Goal: Find contact information: Find contact information

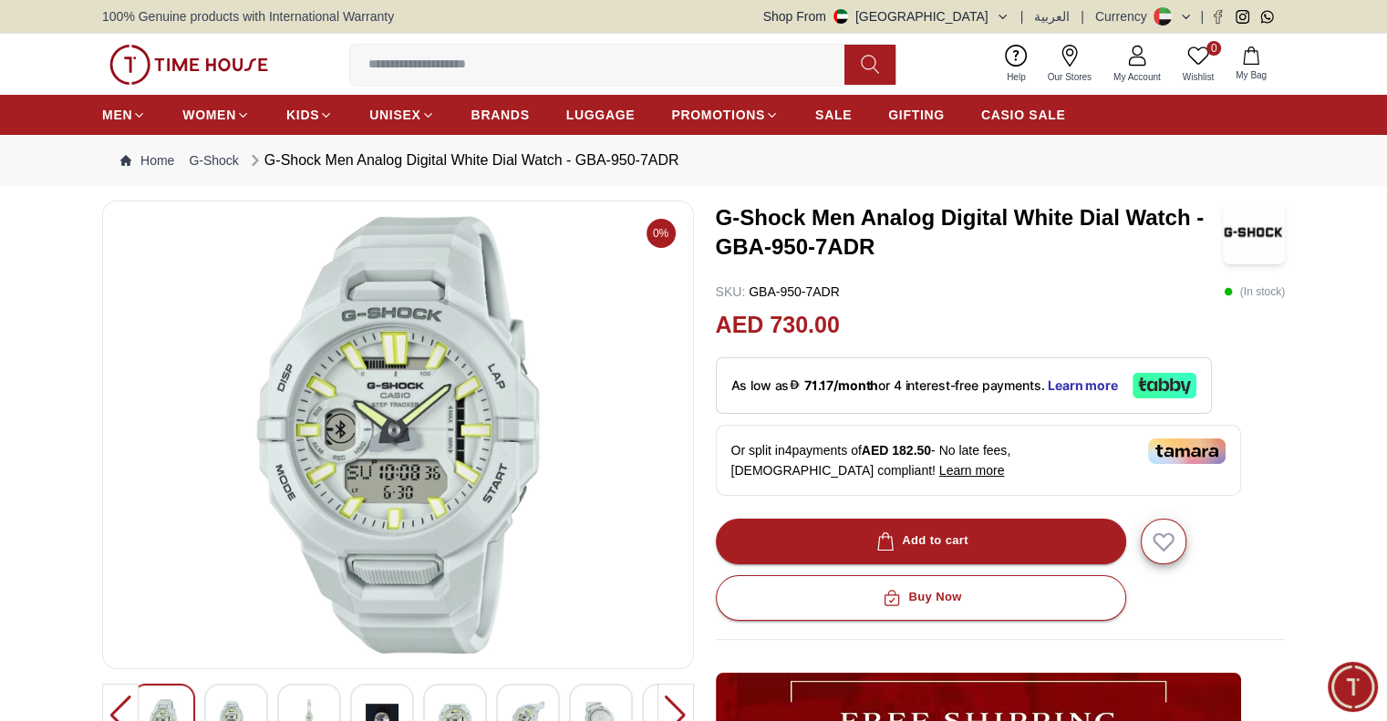
click at [1074, 57] on icon at bounding box center [1070, 56] width 16 height 22
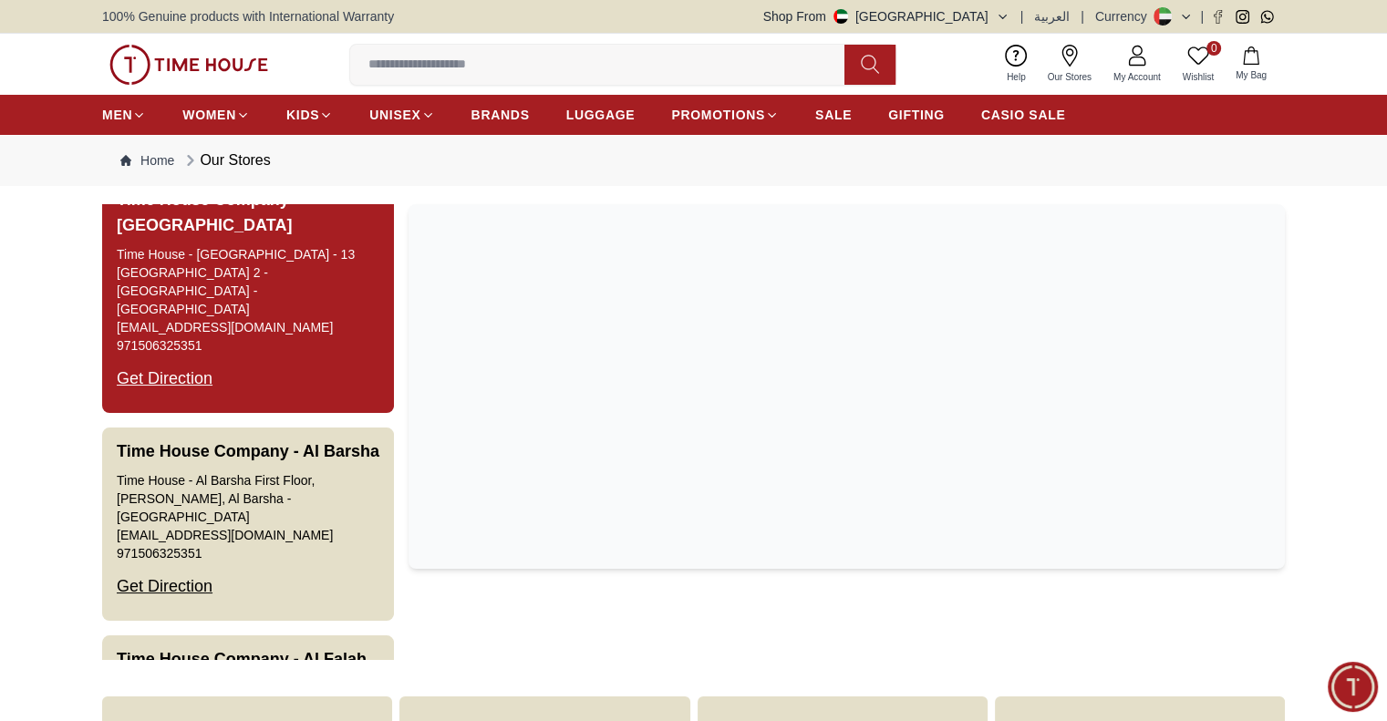
scroll to position [219, 0]
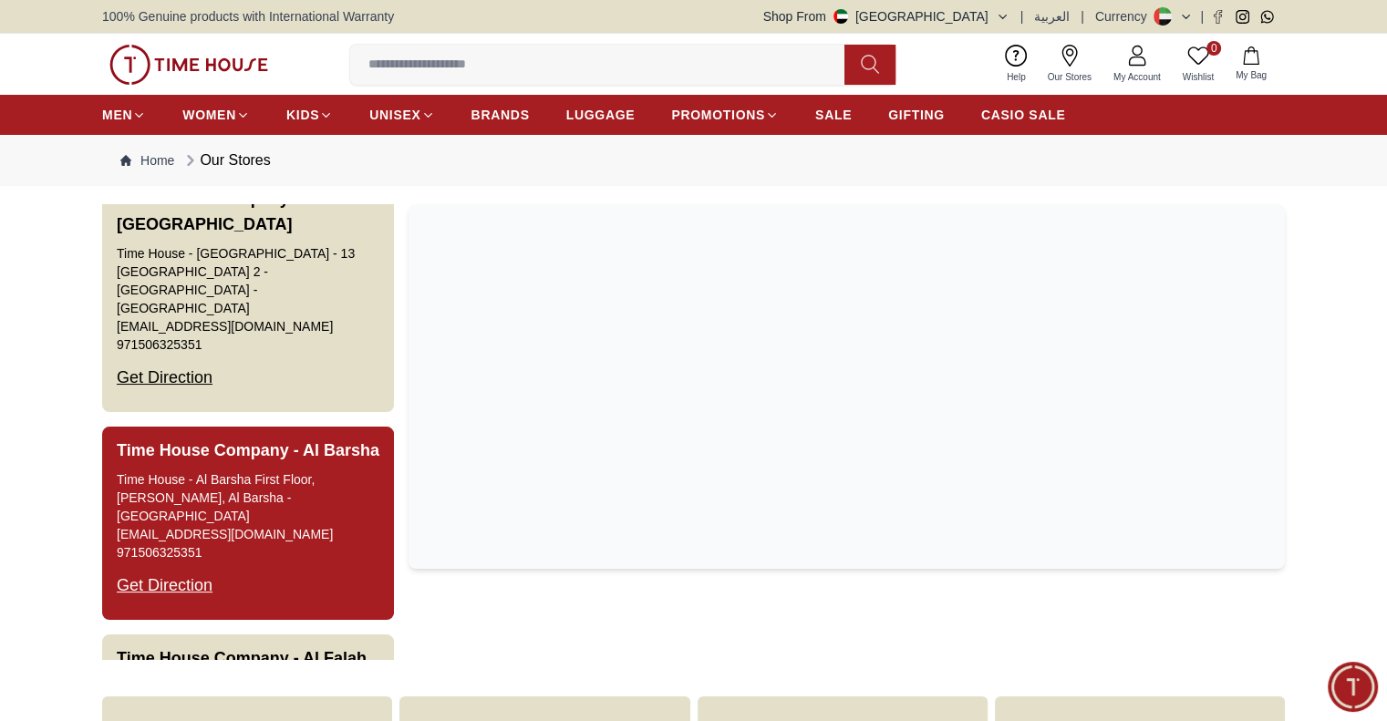
click at [310, 463] on h3 "Time House Company - Al Barsha" at bounding box center [248, 451] width 263 height 26
click at [171, 577] on div "Get Direction" at bounding box center [165, 585] width 96 height 47
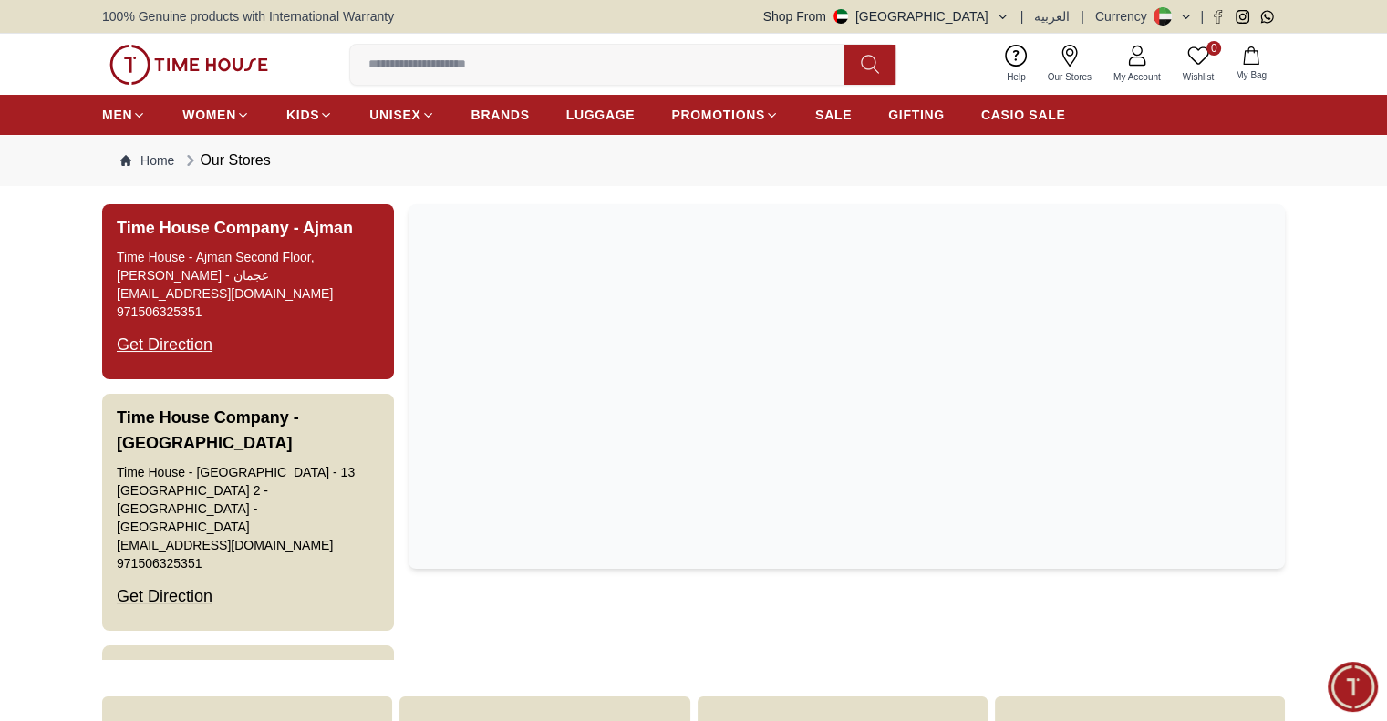
click at [136, 342] on div "Get Direction" at bounding box center [165, 344] width 96 height 47
click at [315, 347] on button "Time House Company - Ajman Time House - Ajman Second Floor, [PERSON_NAME] - عجم…" at bounding box center [248, 291] width 292 height 175
click at [180, 342] on div "Get Direction" at bounding box center [165, 344] width 96 height 47
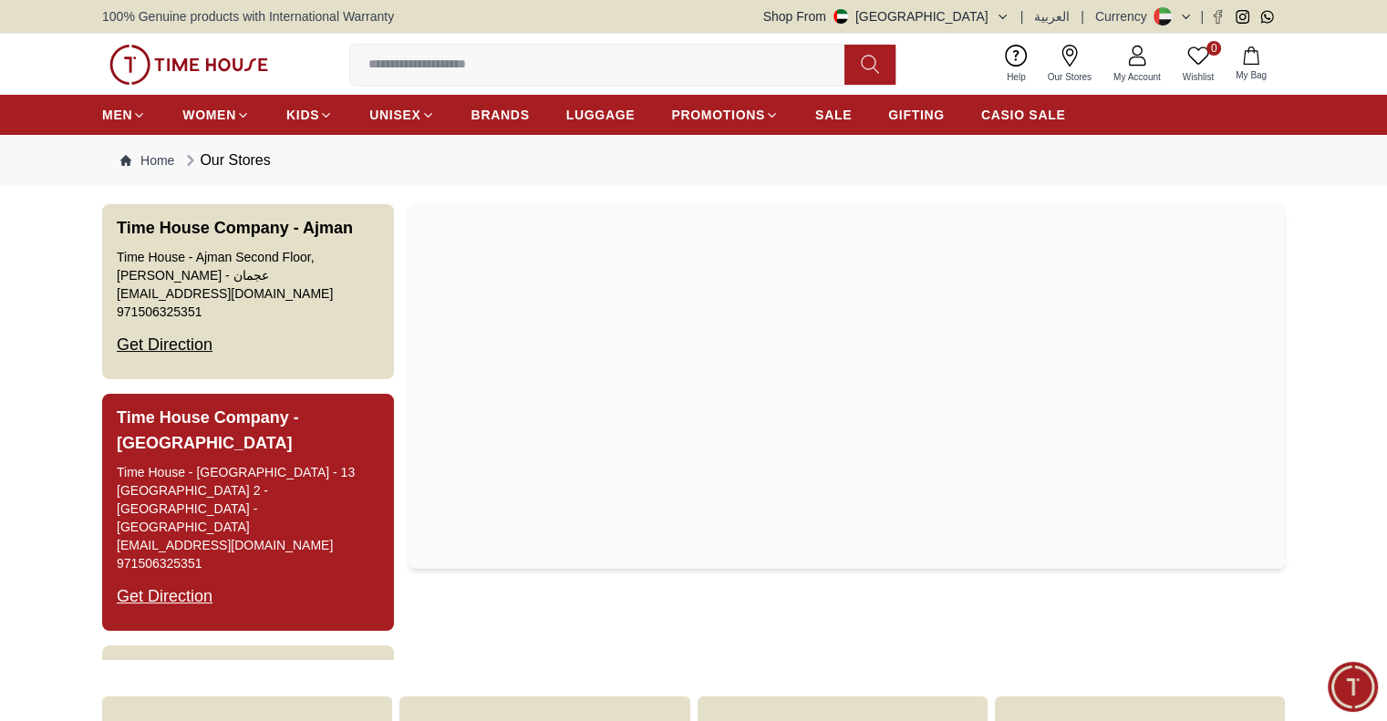
click at [161, 579] on div "Get Direction" at bounding box center [165, 596] width 96 height 47
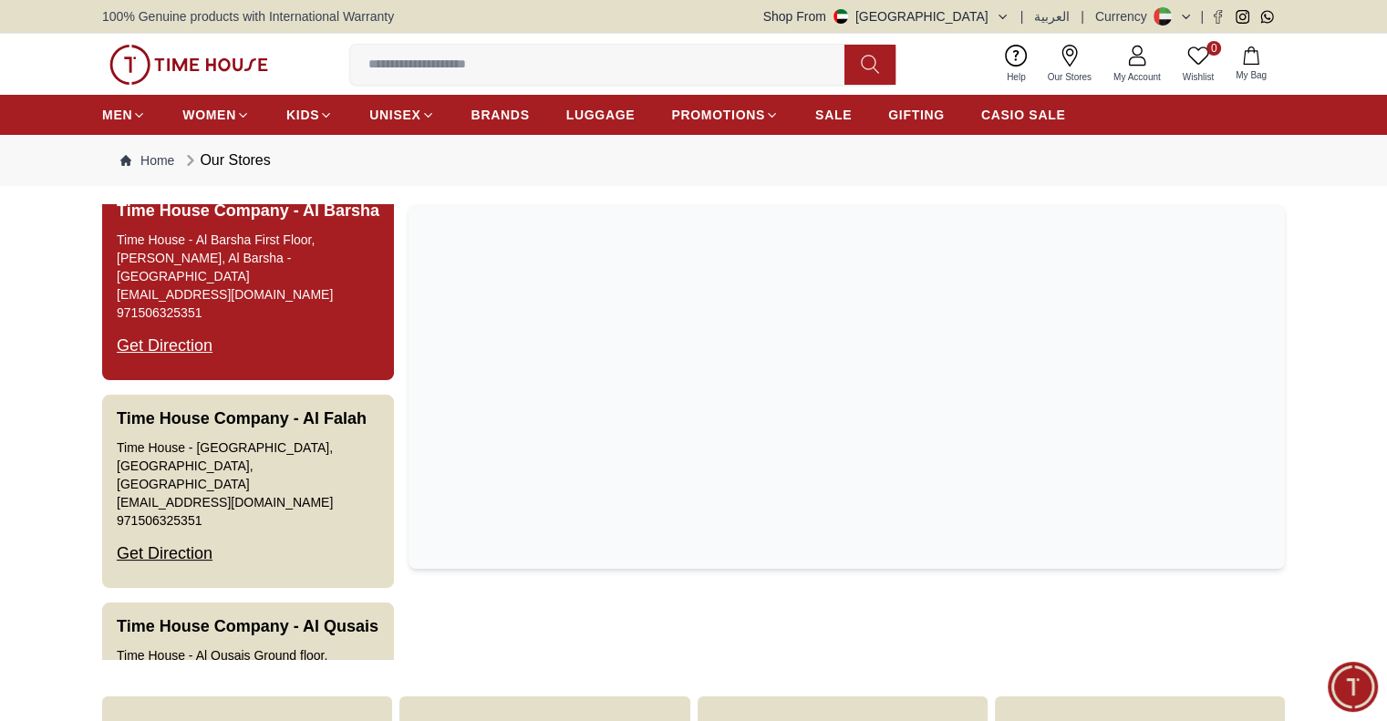
scroll to position [547, 0]
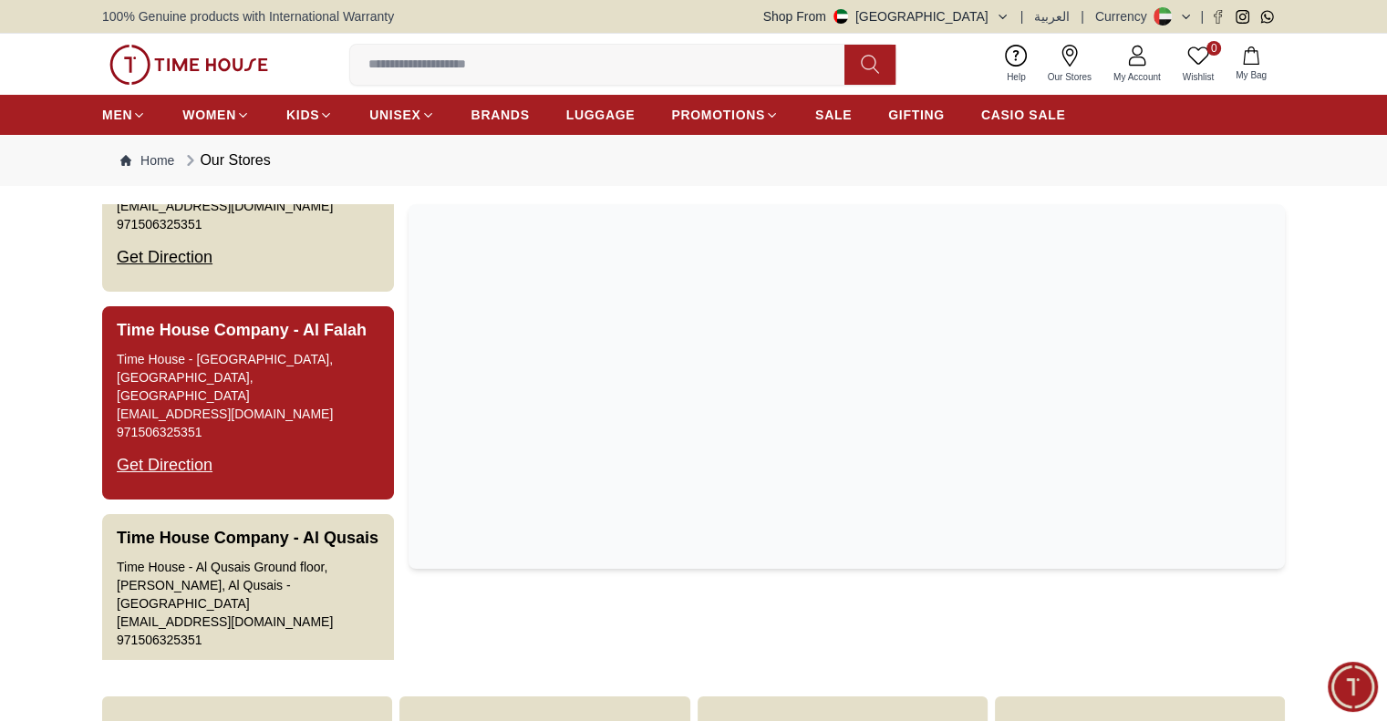
click at [197, 483] on div "Get Direction" at bounding box center [165, 464] width 96 height 47
click at [165, 450] on div "Get Direction" at bounding box center [165, 464] width 96 height 47
click at [190, 435] on link "971506325351" at bounding box center [159, 432] width 85 height 18
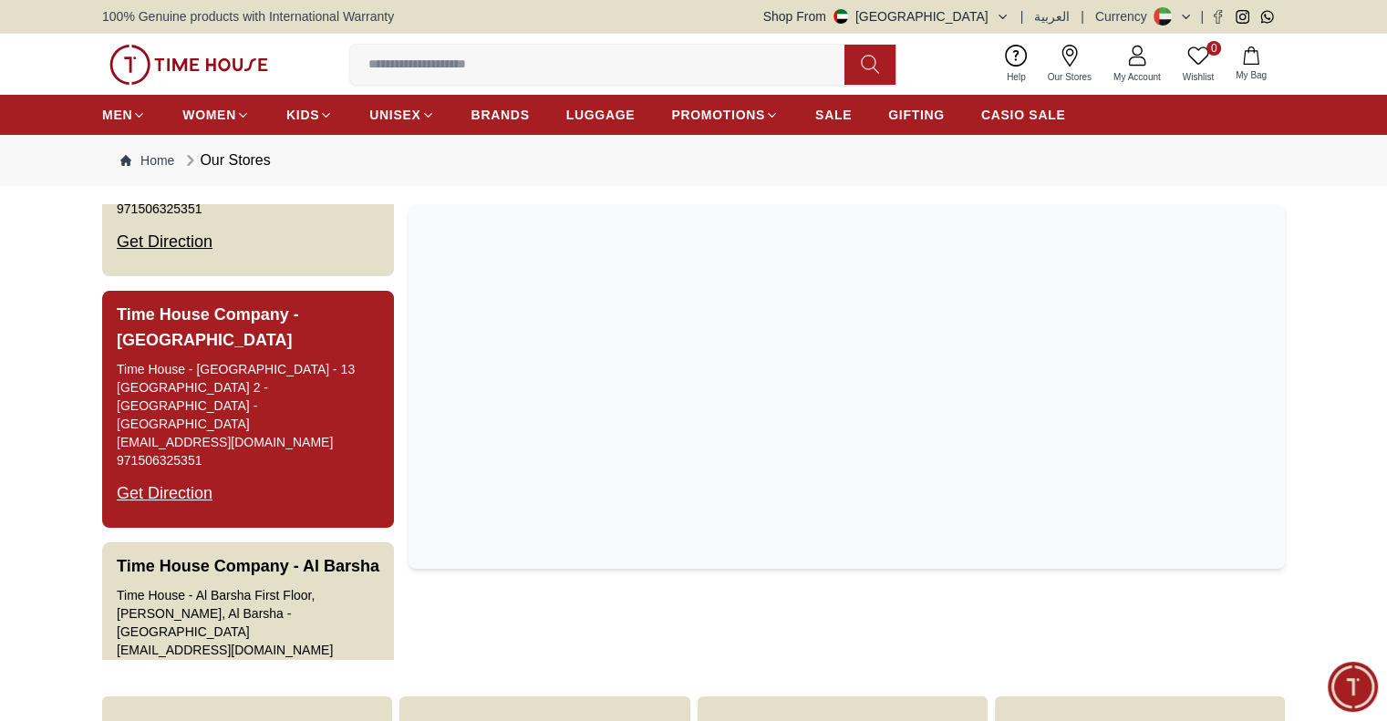
scroll to position [0, 0]
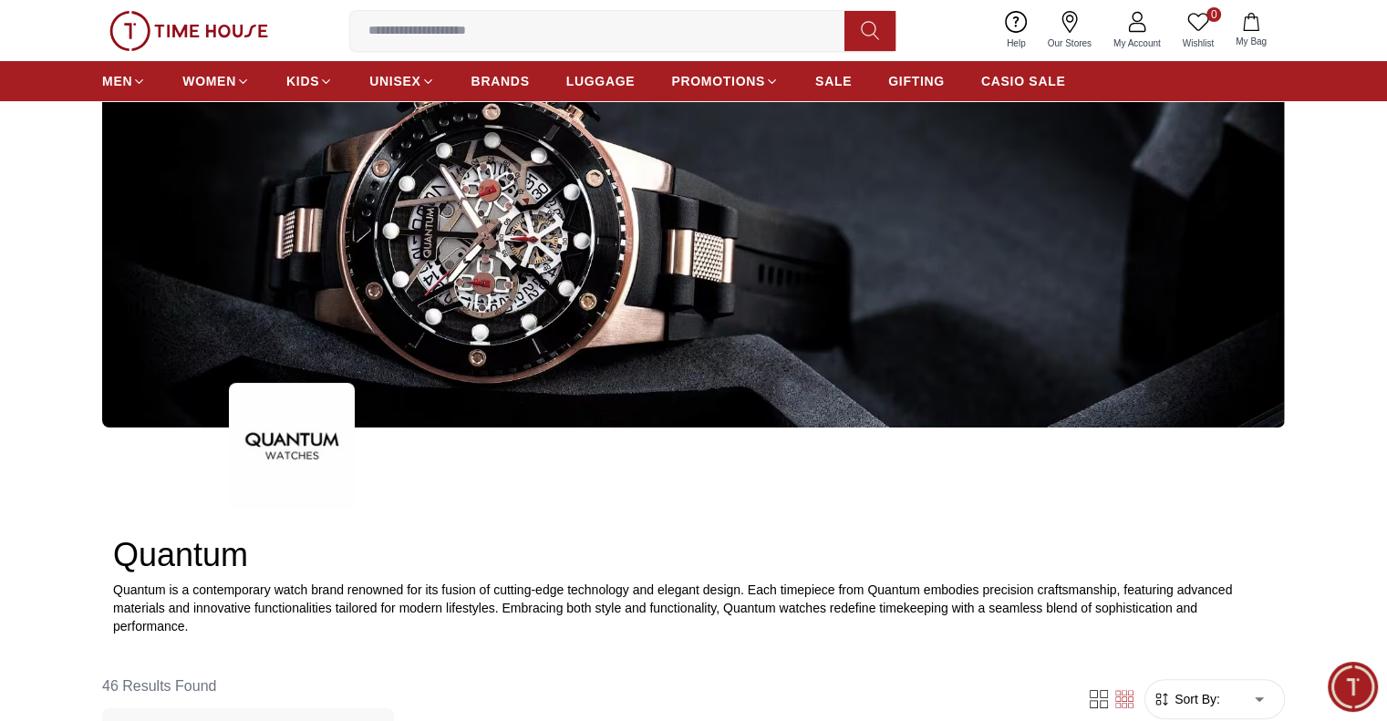
scroll to position [547, 0]
